Goal: Information Seeking & Learning: Learn about a topic

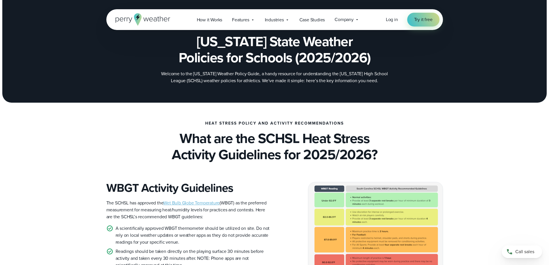
scroll to position [115, 0]
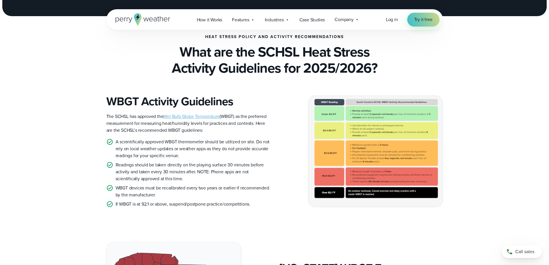
click at [395, 161] on img at bounding box center [376, 151] width 134 height 110
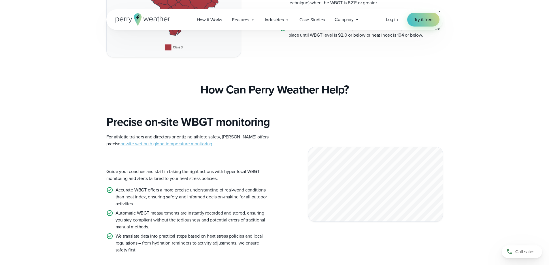
scroll to position [433, 0]
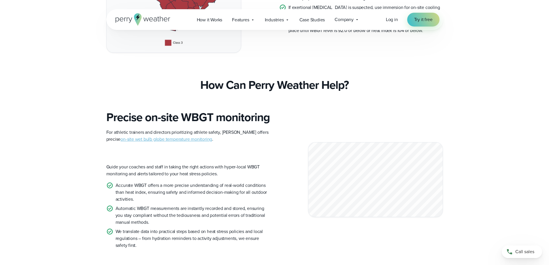
click at [170, 142] on link "on-site wet bulb globe temperature monitoring" at bounding box center [167, 139] width 92 height 7
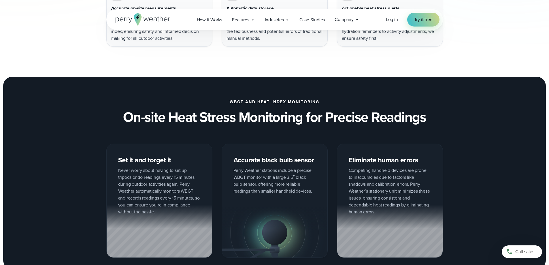
scroll to position [462, 0]
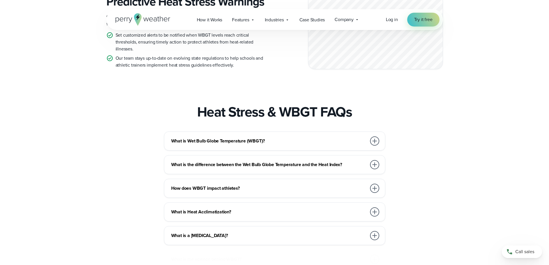
scroll to position [836, 0]
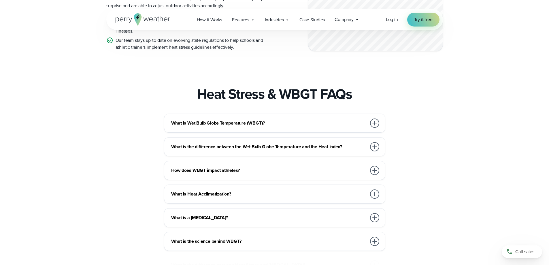
click at [375, 199] on div "What is Wet Bulb Globe Temperature (WBGT)? Wet Bulb Globe Temperature (WBGT) is…" at bounding box center [274, 207] width 337 height 187
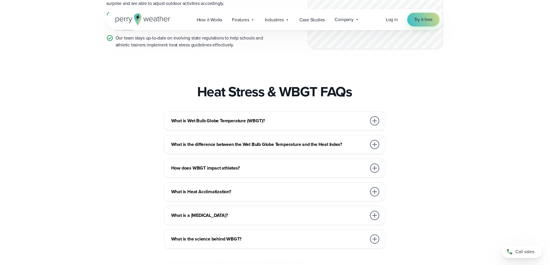
scroll to position [865, 0]
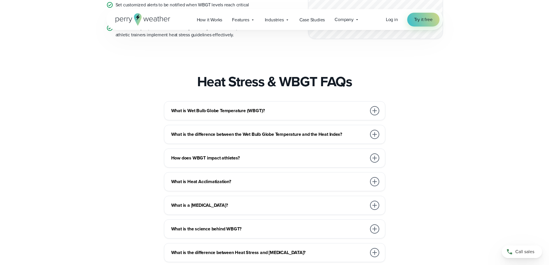
click at [375, 163] on div at bounding box center [374, 157] width 9 height 9
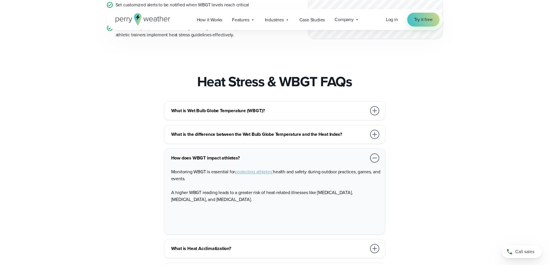
click at [375, 163] on div at bounding box center [374, 157] width 9 height 9
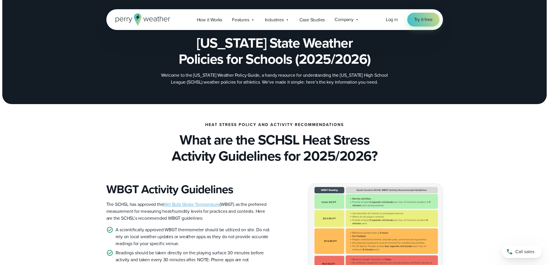
scroll to position [0, 0]
